Goal: Task Accomplishment & Management: Manage account settings

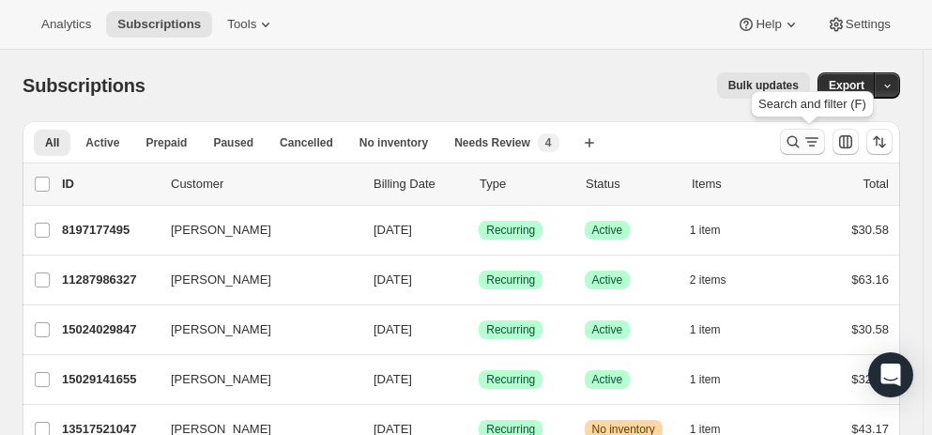
click at [800, 143] on icon "Search and filter results" at bounding box center [794, 142] width 12 height 12
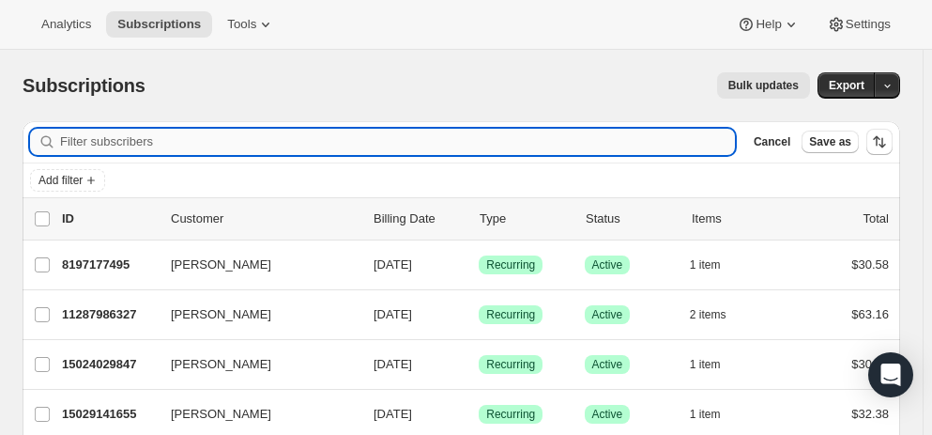
click at [469, 145] on input "Filter subscribers" at bounding box center [397, 142] width 675 height 26
paste input "[EMAIL_ADDRESS][DOMAIN_NAME]"
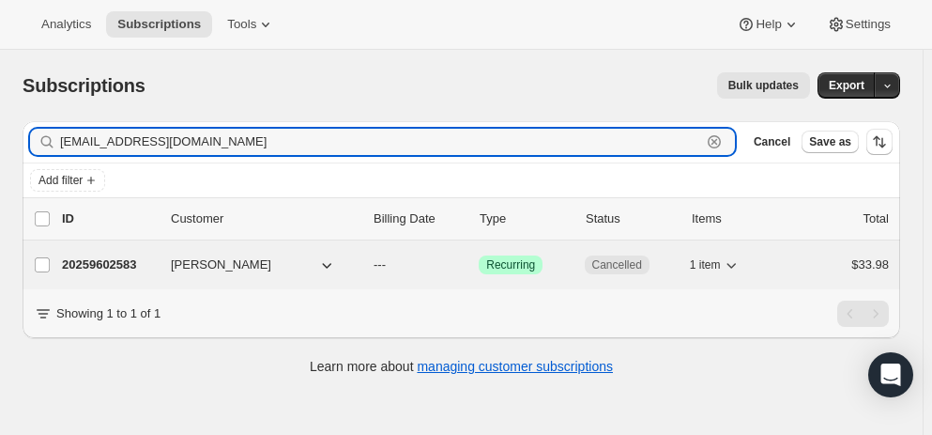
type input "[EMAIL_ADDRESS][DOMAIN_NAME]"
click at [246, 263] on button "[PERSON_NAME]" at bounding box center [254, 265] width 188 height 30
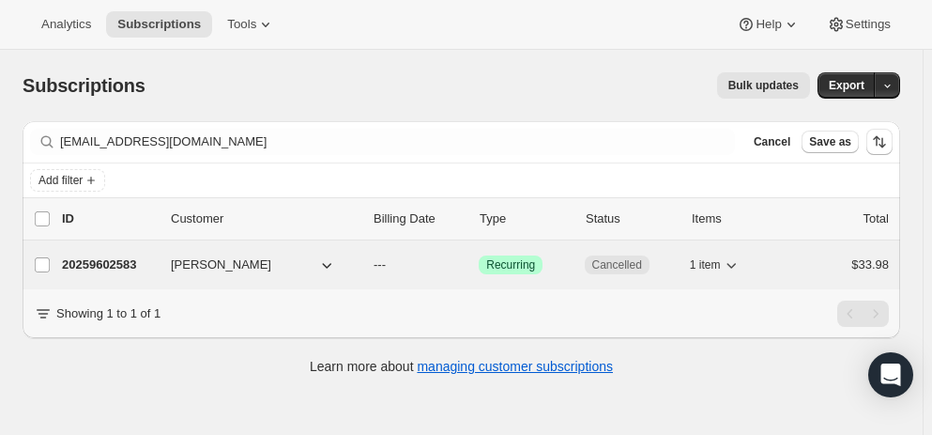
click at [81, 261] on p "20259602583" at bounding box center [109, 264] width 94 height 19
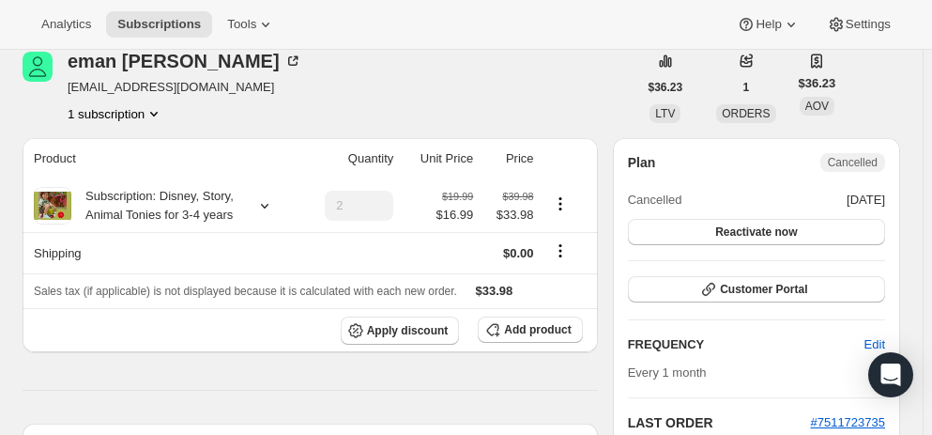
scroll to position [170, 0]
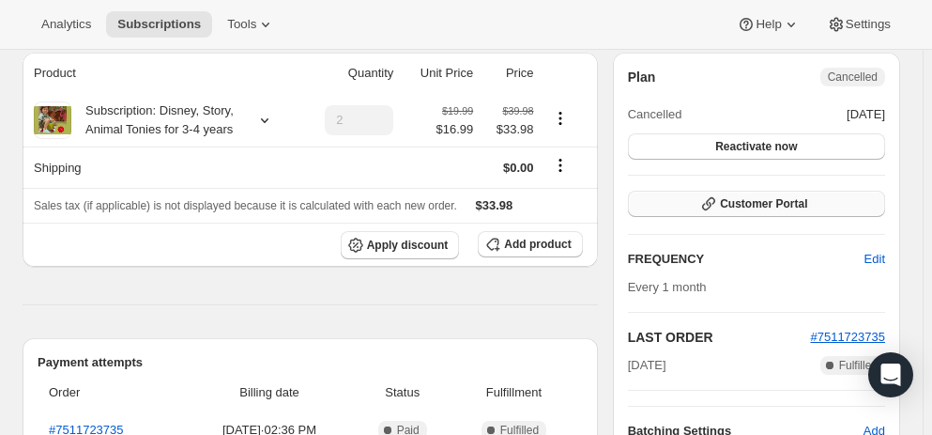
click at [718, 204] on icon "button" at bounding box center [709, 203] width 19 height 19
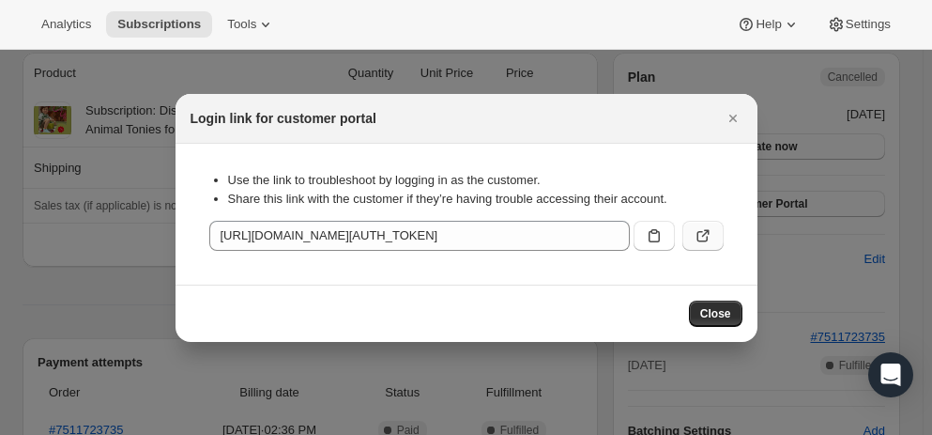
click at [708, 233] on icon ":rc6:" at bounding box center [705, 233] width 8 height 8
